Goal: Task Accomplishment & Management: Use online tool/utility

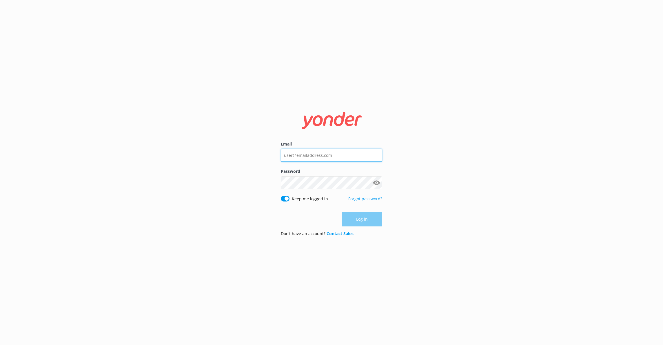
type input "[EMAIL_ADDRESS][DOMAIN_NAME]"
click at [378, 223] on button "Log in" at bounding box center [361, 219] width 41 height 14
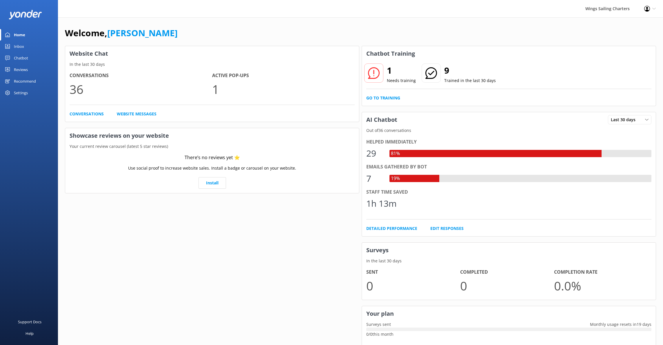
click at [19, 45] on div "Inbox" at bounding box center [19, 47] width 10 height 12
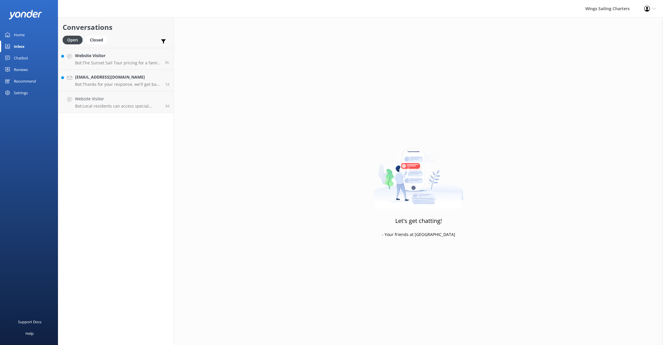
click at [23, 58] on div "Chatbot" at bounding box center [21, 58] width 14 height 12
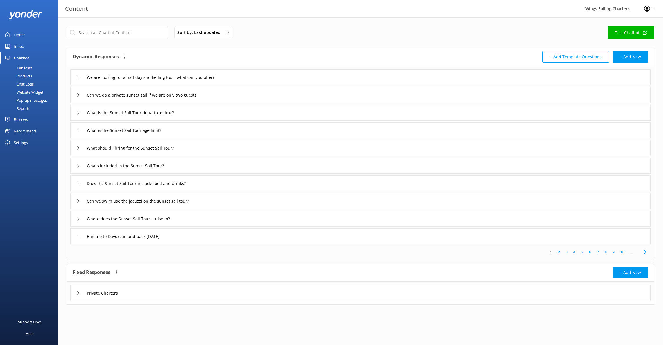
click at [34, 100] on div "Pop-up messages" at bounding box center [24, 100] width 43 height 8
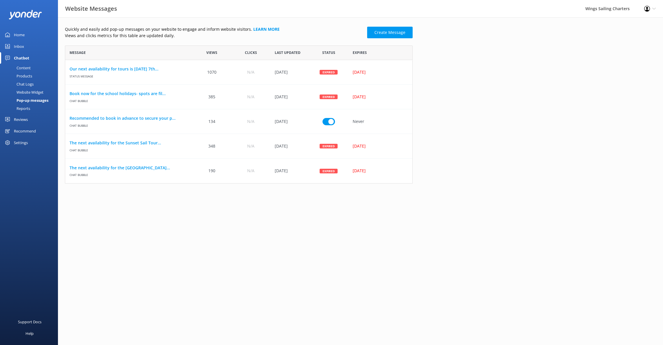
scroll to position [138, 347]
click at [109, 93] on link "Book now for the school holidays- spots are fil..." at bounding box center [128, 93] width 118 height 6
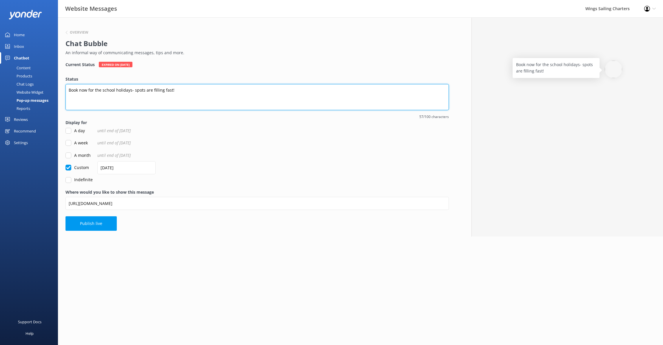
click at [101, 91] on textarea "Book now for the school holidays- spots are filling fast!" at bounding box center [256, 97] width 383 height 26
click at [93, 91] on textarea "Book now SUmmer school holidays- spots are filling fast!" at bounding box center [256, 97] width 383 height 26
drag, startPoint x: 154, startPoint y: 91, endPoint x: 158, endPoint y: 91, distance: 4.1
click at [154, 91] on textarea "Book now Summer school holidays- spots are filling fast!" at bounding box center [256, 97] width 383 height 26
type textarea "Book now Summer school holidays- spots filling fast!"
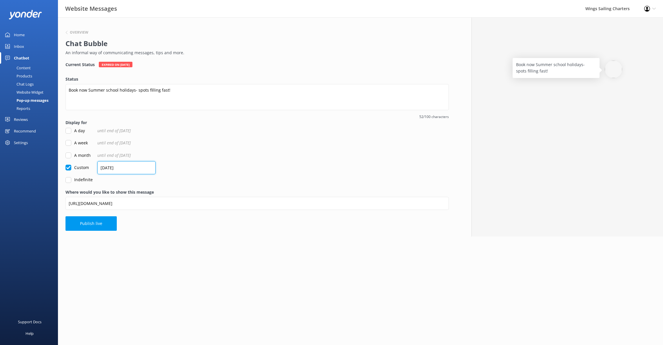
click at [125, 168] on input "[DATE]" at bounding box center [126, 167] width 58 height 13
type input "2"
type input "[DATE]"
click at [92, 224] on button "Publish live" at bounding box center [90, 223] width 51 height 14
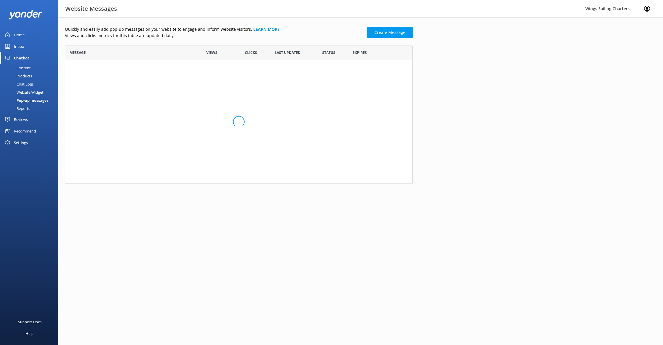
scroll to position [138, 347]
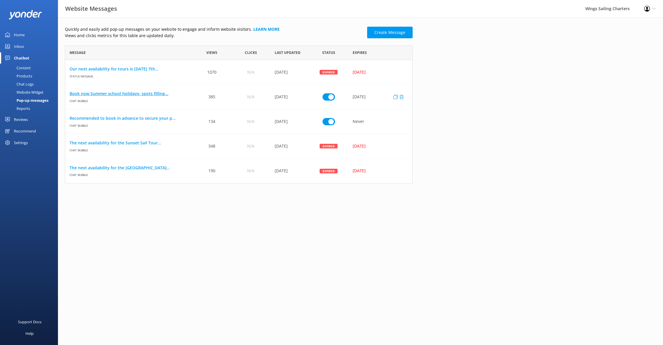
click at [136, 95] on link "Book now Summer school holidays- spots filling..." at bounding box center [128, 93] width 118 height 6
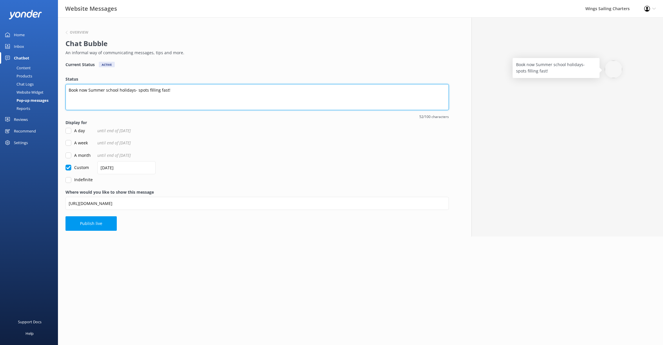
click at [173, 89] on textarea "Book now Summer school holidays- spots filling fast!" at bounding box center [256, 97] width 383 height 26
drag, startPoint x: 78, startPoint y: 91, endPoint x: 70, endPoint y: 93, distance: 8.4
click at [70, 93] on textarea "Book now Summer school holidays- spots fil" at bounding box center [256, 97] width 383 height 26
drag, startPoint x: 77, startPoint y: 89, endPoint x: 85, endPoint y: 89, distance: 7.5
click at [77, 89] on textarea "Book now Summer school holidays- spots fil" at bounding box center [256, 97] width 383 height 26
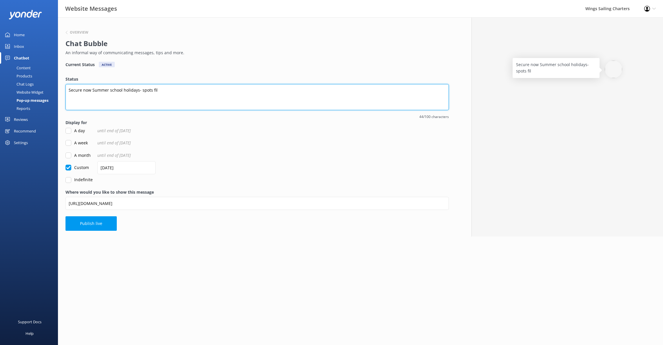
click at [162, 90] on textarea "Secure now Summer school holidays- spots fil" at bounding box center [256, 97] width 383 height 26
type textarea "Secure now Summer school holidays- limited spaces!"
click at [84, 222] on button "Publish live" at bounding box center [90, 223] width 51 height 14
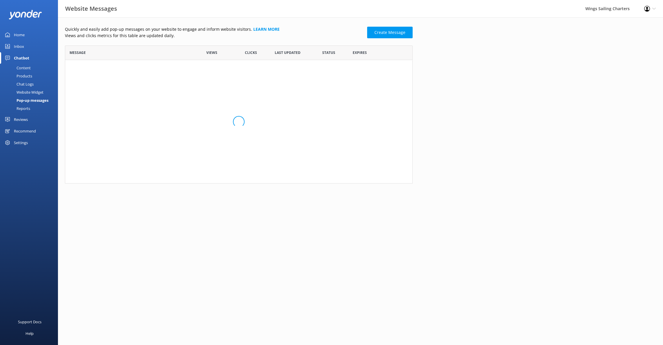
scroll to position [138, 347]
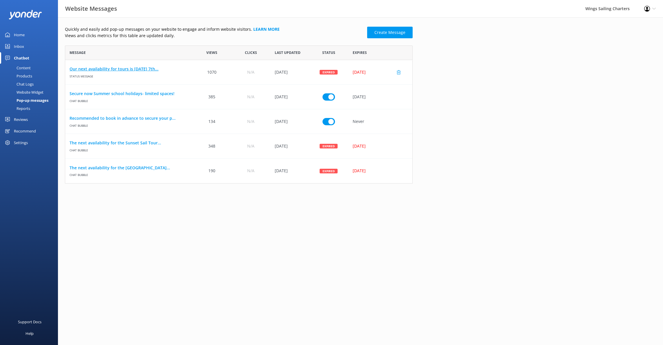
click at [113, 68] on link "Our next availability for tours is [DATE] 7th..." at bounding box center [128, 69] width 118 height 6
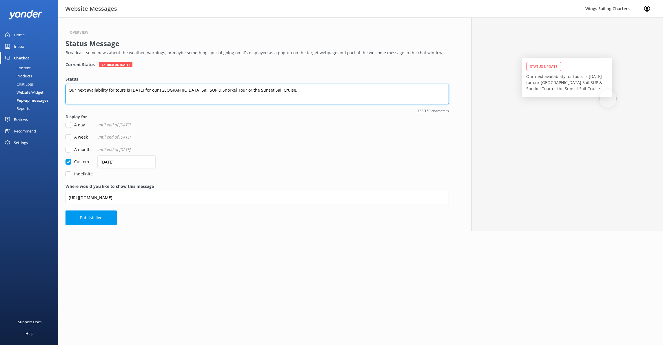
drag, startPoint x: 322, startPoint y: 91, endPoint x: 103, endPoint y: 91, distance: 219.2
click at [103, 90] on textarea "Our next availability for tours is [DATE] for our [GEOGRAPHIC_DATA] Sail SUP & …" at bounding box center [256, 94] width 383 height 20
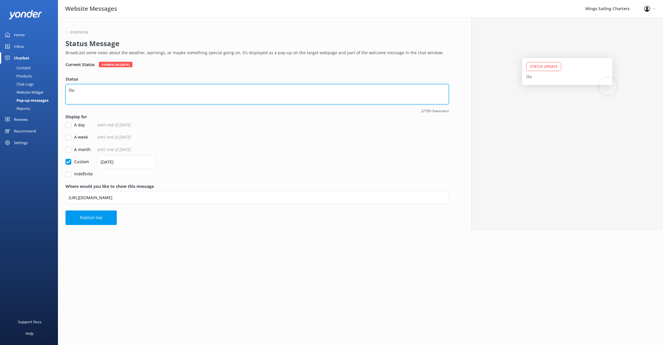
type textarea "O"
type textarea "Secure you Summer holiday tours early before they fill!"
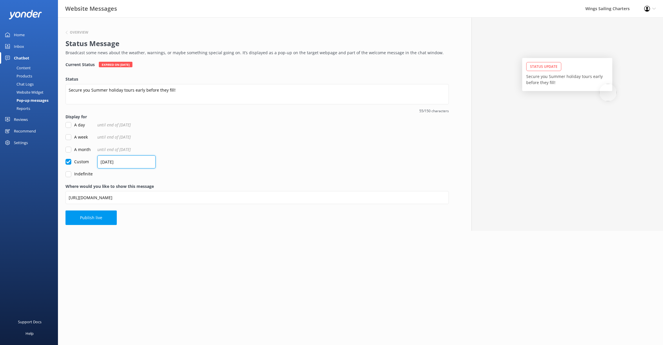
click at [130, 162] on input "[DATE]" at bounding box center [126, 161] width 58 height 13
type input "0"
type input "[DATE]"
click at [88, 217] on button "Publish live" at bounding box center [90, 217] width 51 height 14
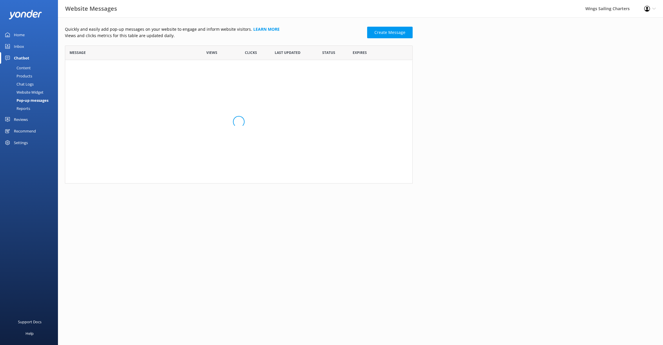
scroll to position [138, 347]
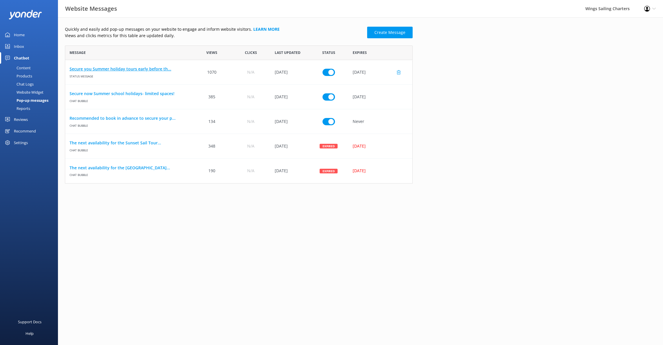
click at [120, 68] on link "Secure you Summer holiday tours early before th..." at bounding box center [128, 69] width 118 height 6
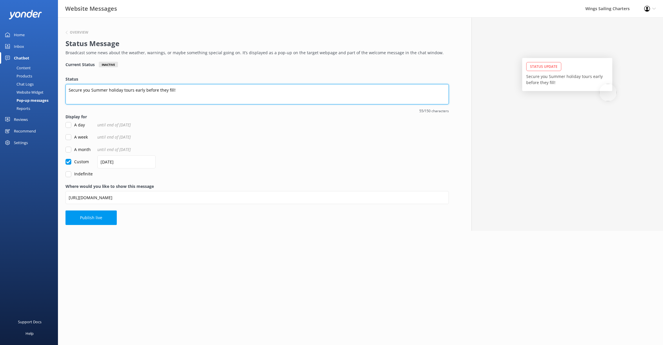
click at [132, 91] on textarea "Secure you Summer holiday tours early before they fill!" at bounding box center [256, 94] width 383 height 20
click at [184, 91] on textarea "Secure you Summer holiday bookings early before they fill!" at bounding box center [256, 94] width 383 height 20
type textarea "Secure you Summer holiday bookings early- limited places!"
click at [91, 217] on button "Publish live" at bounding box center [90, 217] width 51 height 14
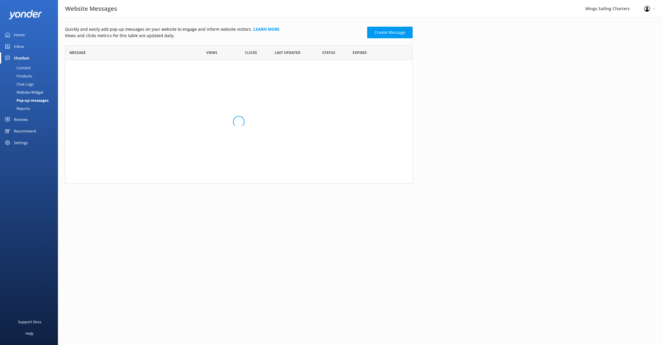
scroll to position [138, 347]
